Goal: Task Accomplishment & Management: Manage account settings

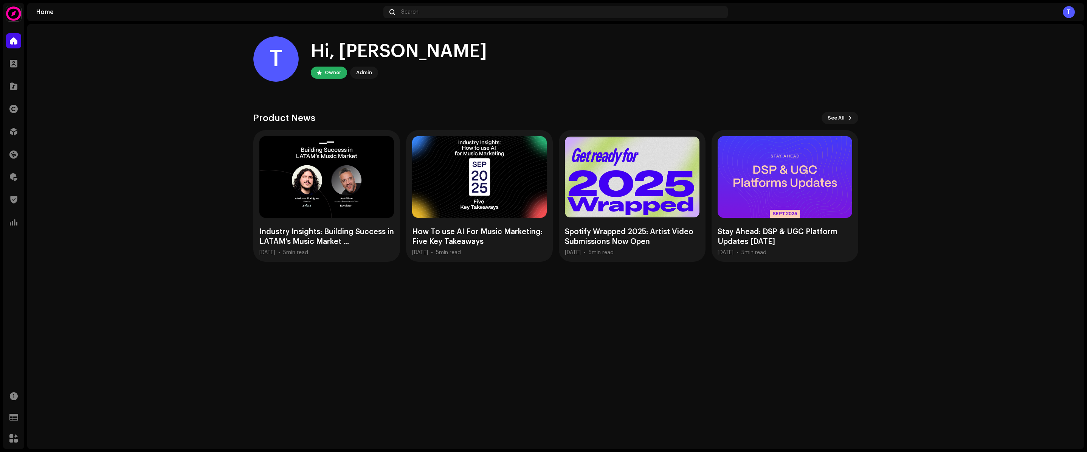
click at [17, 16] on img at bounding box center [13, 13] width 15 height 15
click at [96, 16] on span at bounding box center [95, 17] width 5 height 6
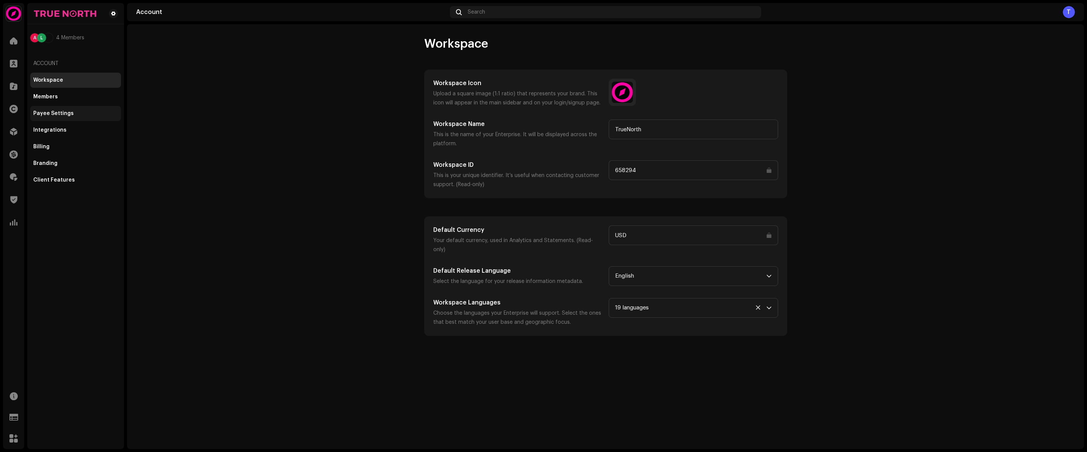
click at [62, 114] on div "Payee Settings" at bounding box center [53, 113] width 40 height 6
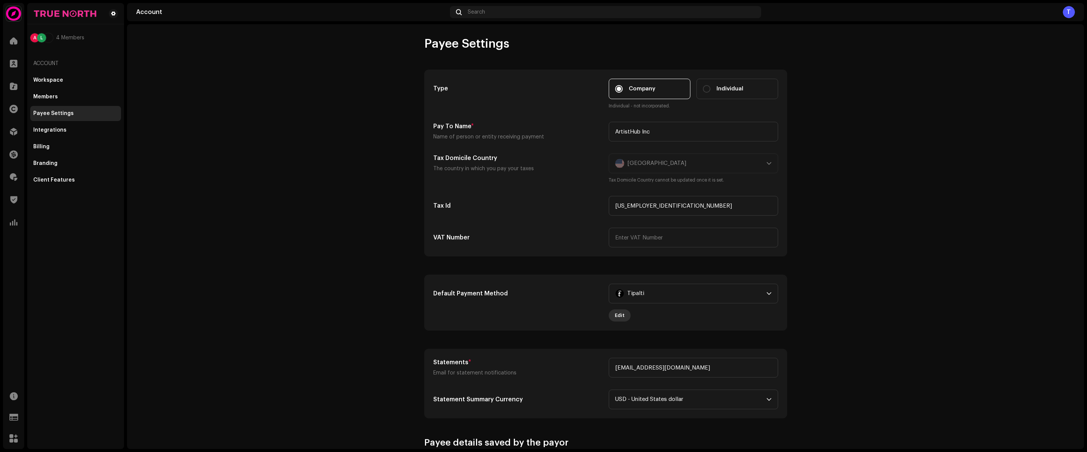
click at [619, 312] on span "Edit" at bounding box center [620, 315] width 10 height 15
click at [806, 277] on div "Complete the form below to finish payment setup" at bounding box center [543, 226] width 1087 height 452
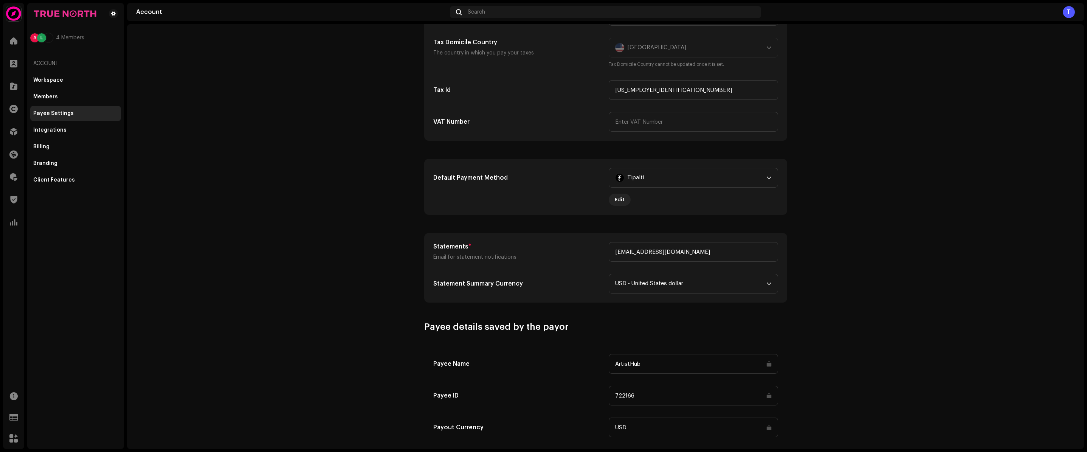
scroll to position [195, 0]
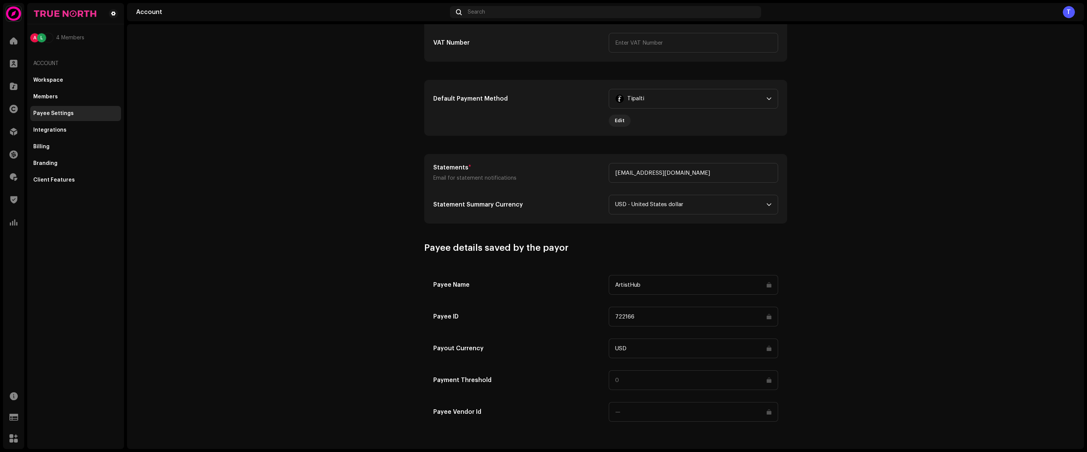
click at [619, 311] on input "722166" at bounding box center [693, 317] width 169 height 20
click at [9, 154] on span at bounding box center [13, 154] width 8 height 6
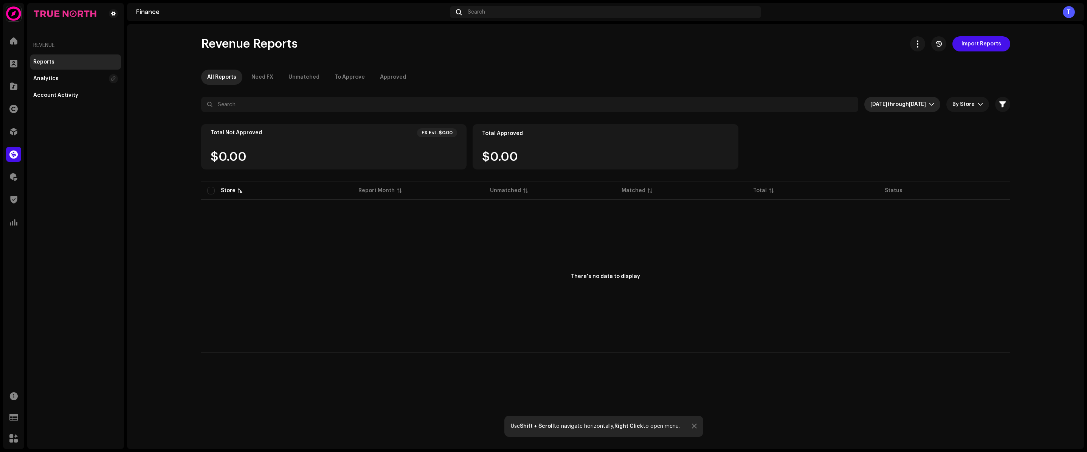
click at [878, 99] on span "[DATE] through [DATE]" at bounding box center [899, 104] width 59 height 15
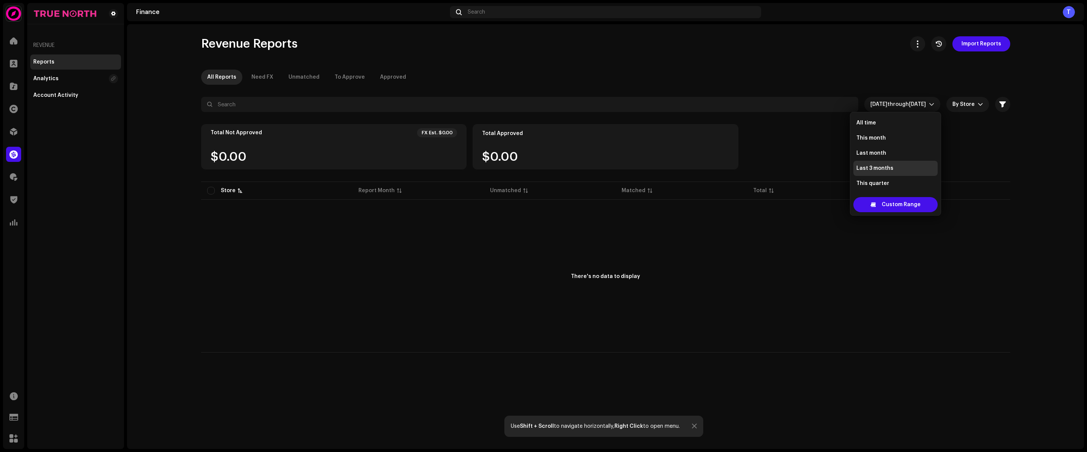
click at [877, 115] on ul "All time This month Last month Last 3 months This quarter Last quarter Last 12 …" at bounding box center [895, 183] width 90 height 142
click at [877, 119] on li "All time" at bounding box center [895, 122] width 84 height 15
